Goal: Navigation & Orientation: Find specific page/section

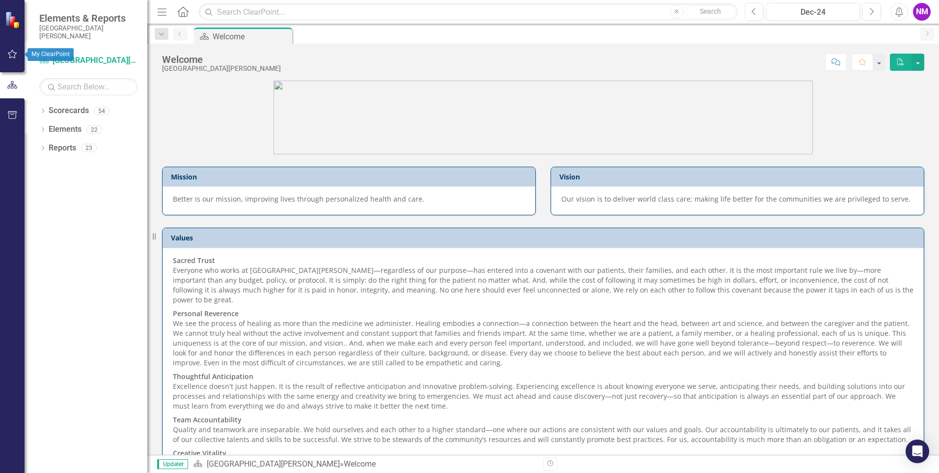
click at [12, 56] on icon "button" at bounding box center [12, 54] width 10 height 8
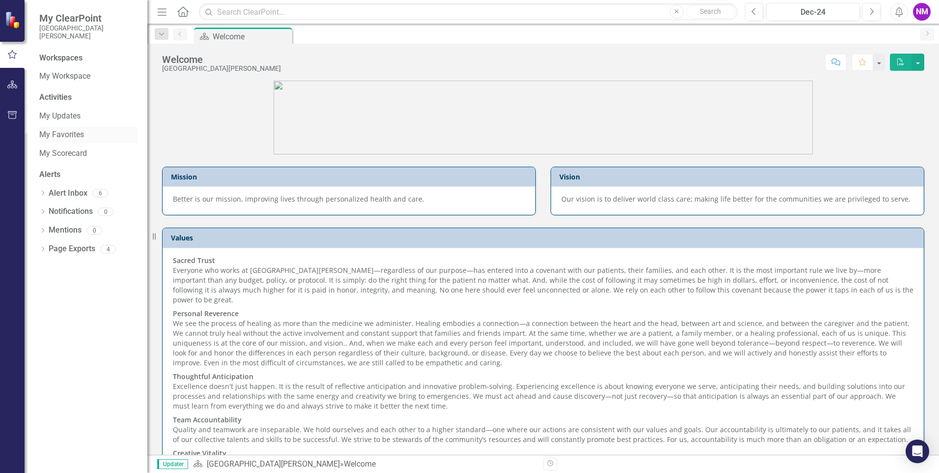
click at [68, 136] on link "My Favorites" at bounding box center [88, 134] width 98 height 11
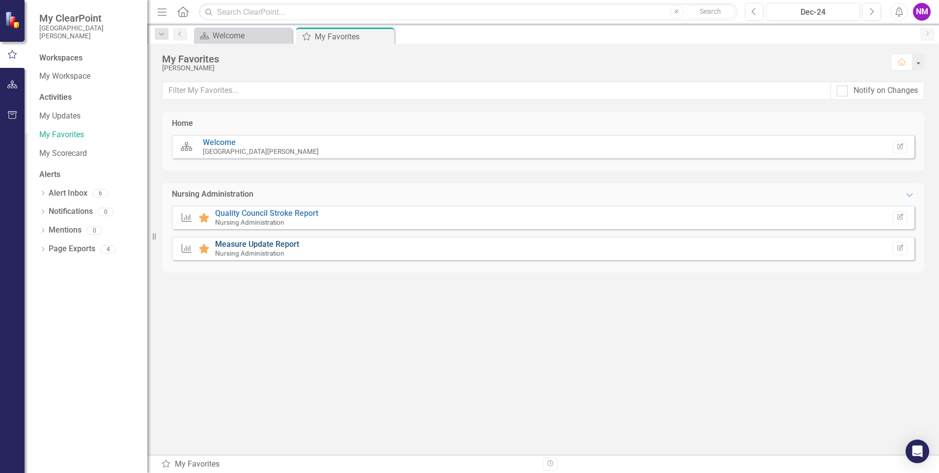
click at [245, 245] on link "Measure Update Report" at bounding box center [257, 243] width 84 height 9
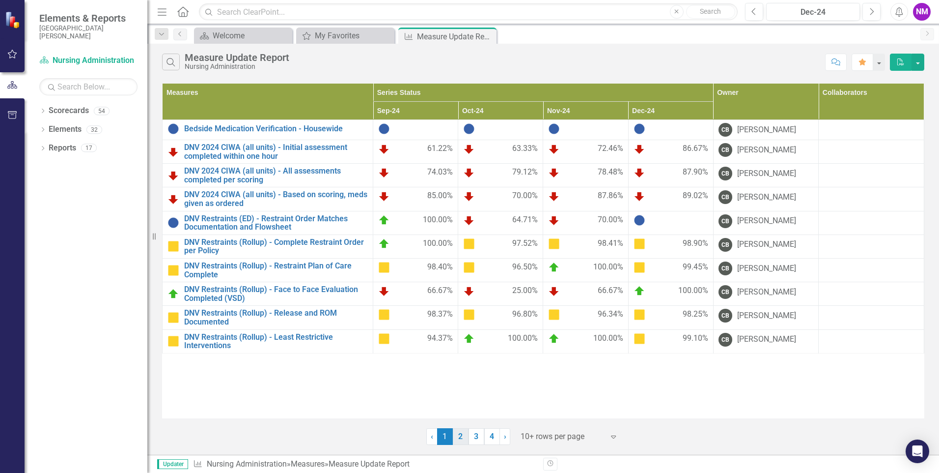
click at [461, 435] on link "2" at bounding box center [461, 436] width 16 height 17
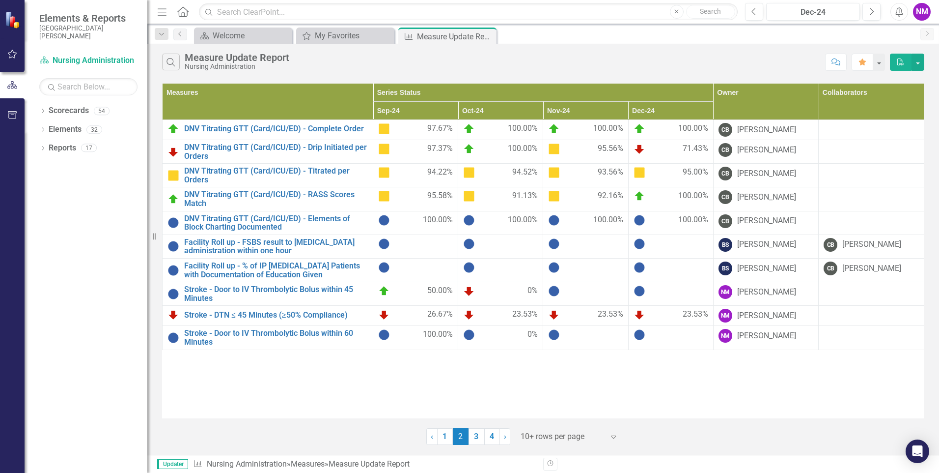
click at [476, 435] on link "3" at bounding box center [477, 436] width 16 height 17
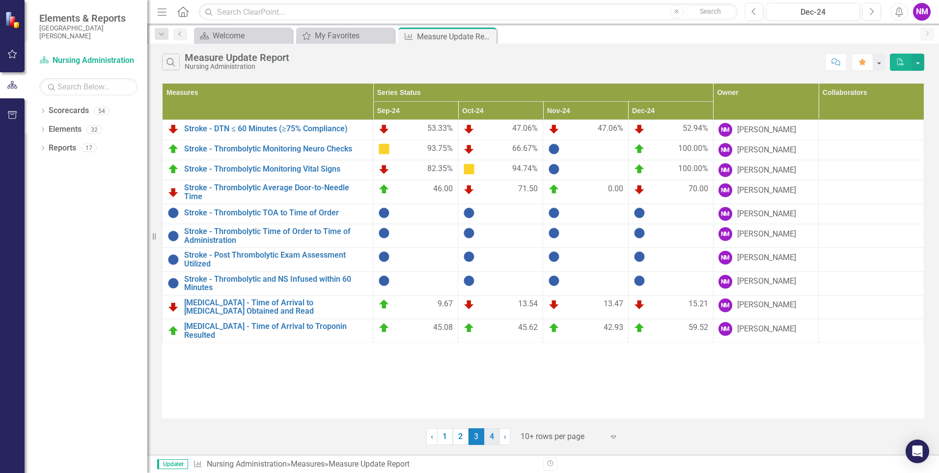
click at [490, 437] on link "4" at bounding box center [492, 436] width 16 height 17
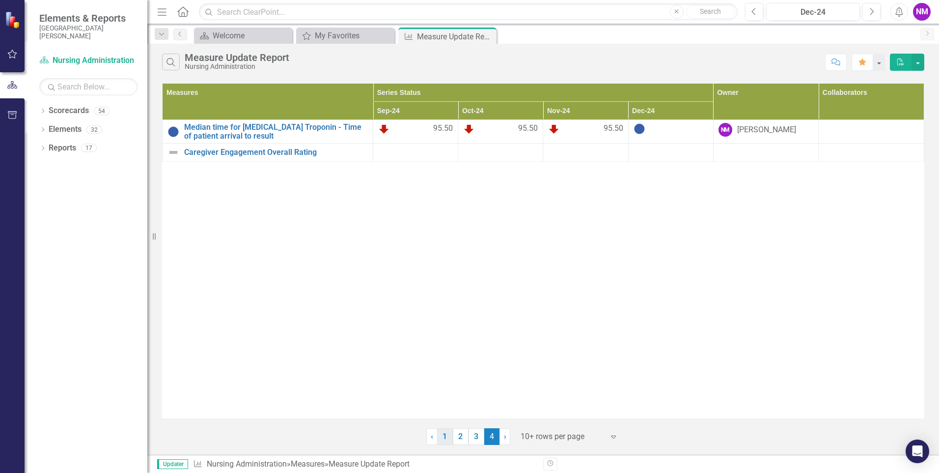
click at [446, 436] on link "1" at bounding box center [445, 436] width 16 height 17
